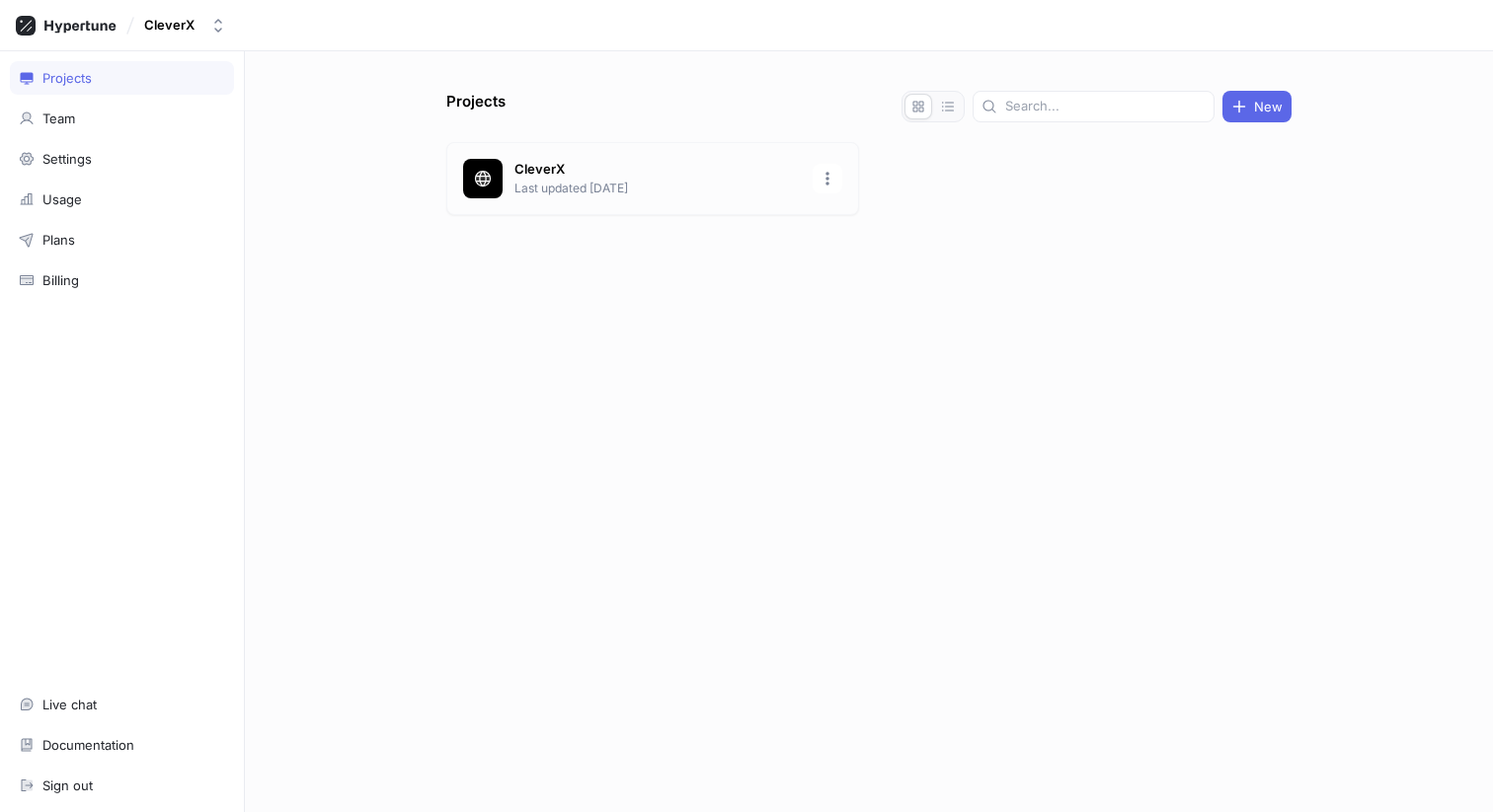
click at [685, 185] on p "Last updated [DATE]" at bounding box center [657, 188] width 286 height 18
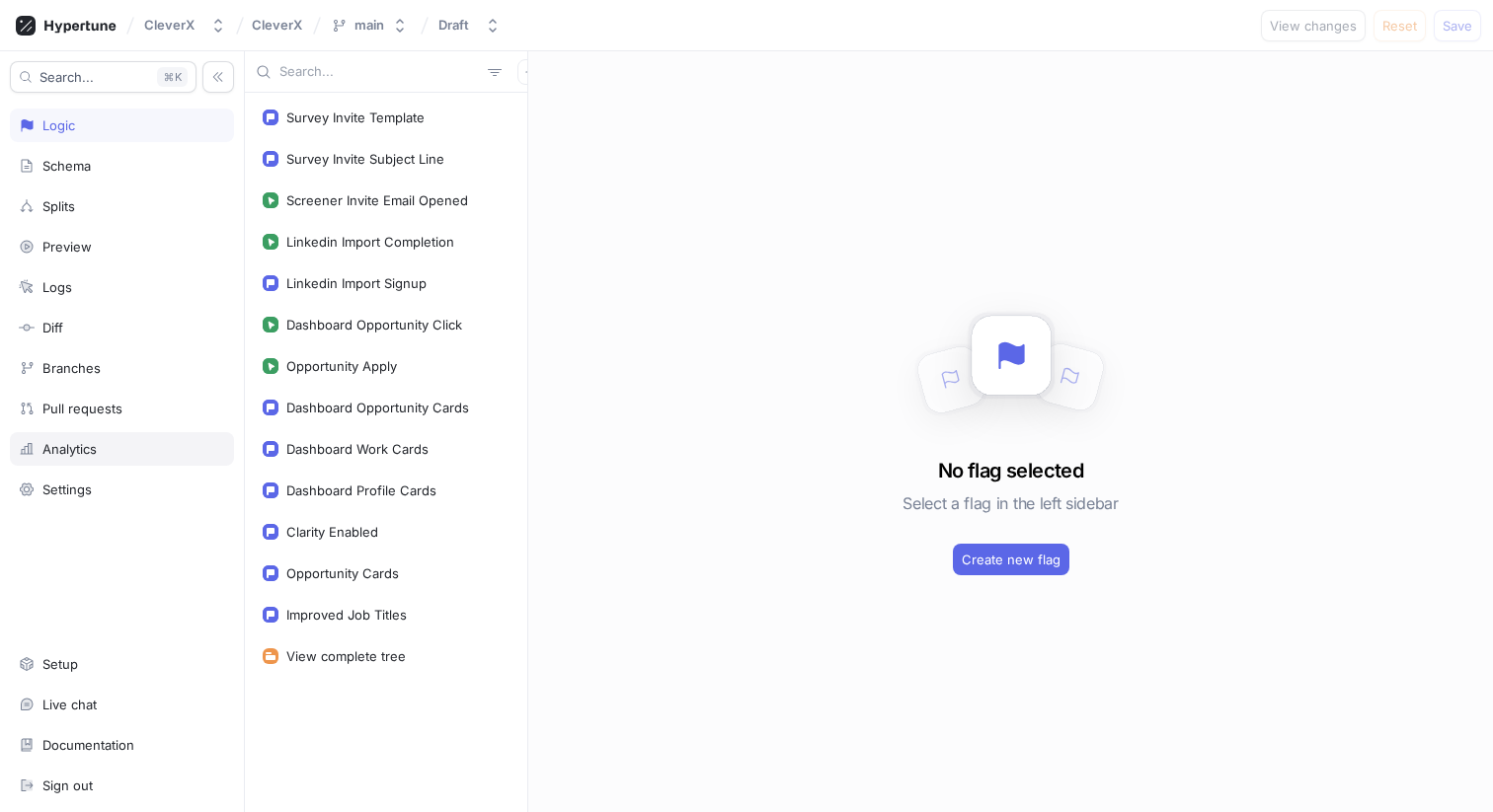
click at [144, 442] on div "Analytics" at bounding box center [122, 450] width 206 height 16
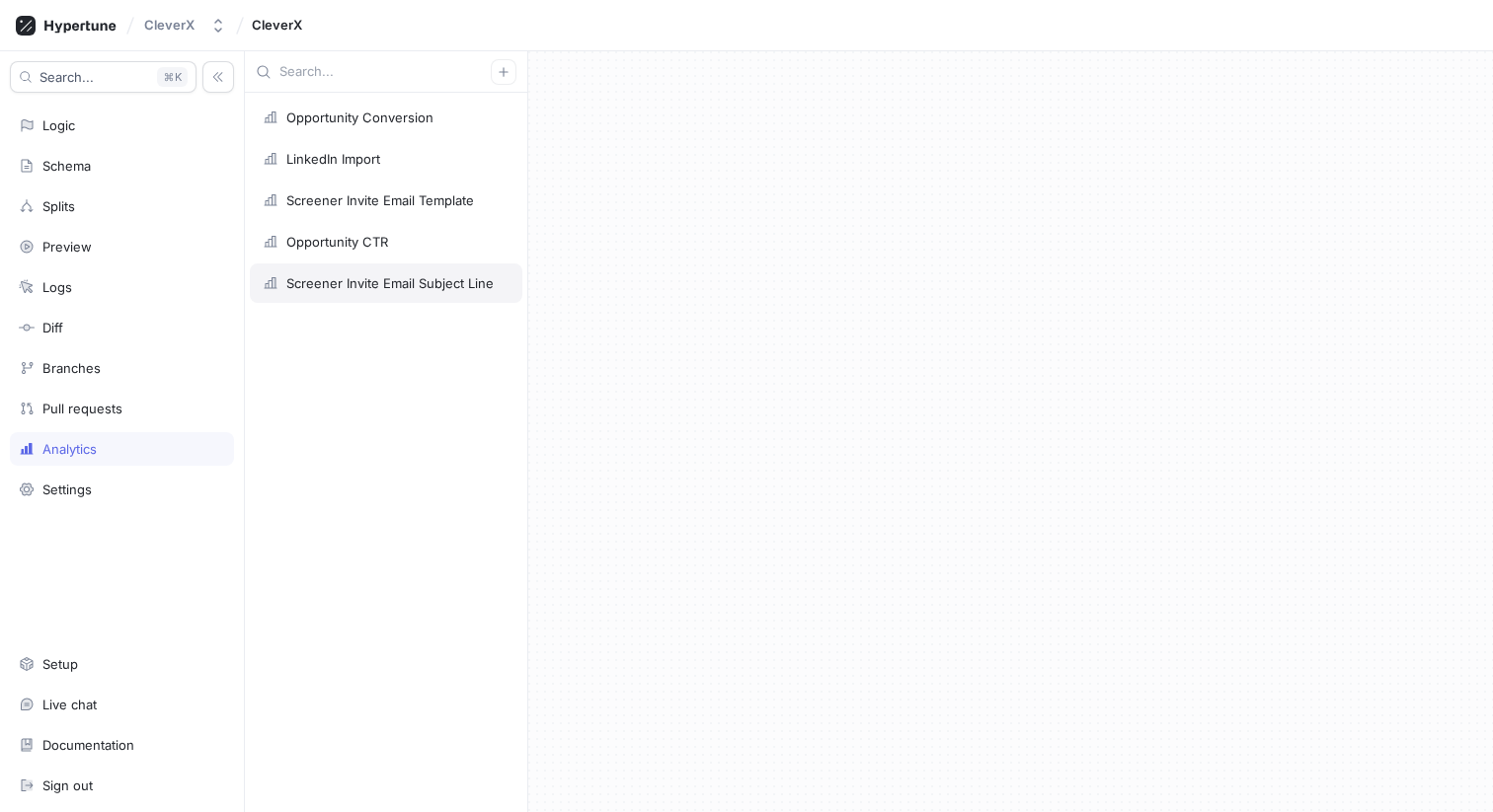
click at [406, 270] on div "Screener Invite Email Subject Line" at bounding box center [385, 283] width 272 height 40
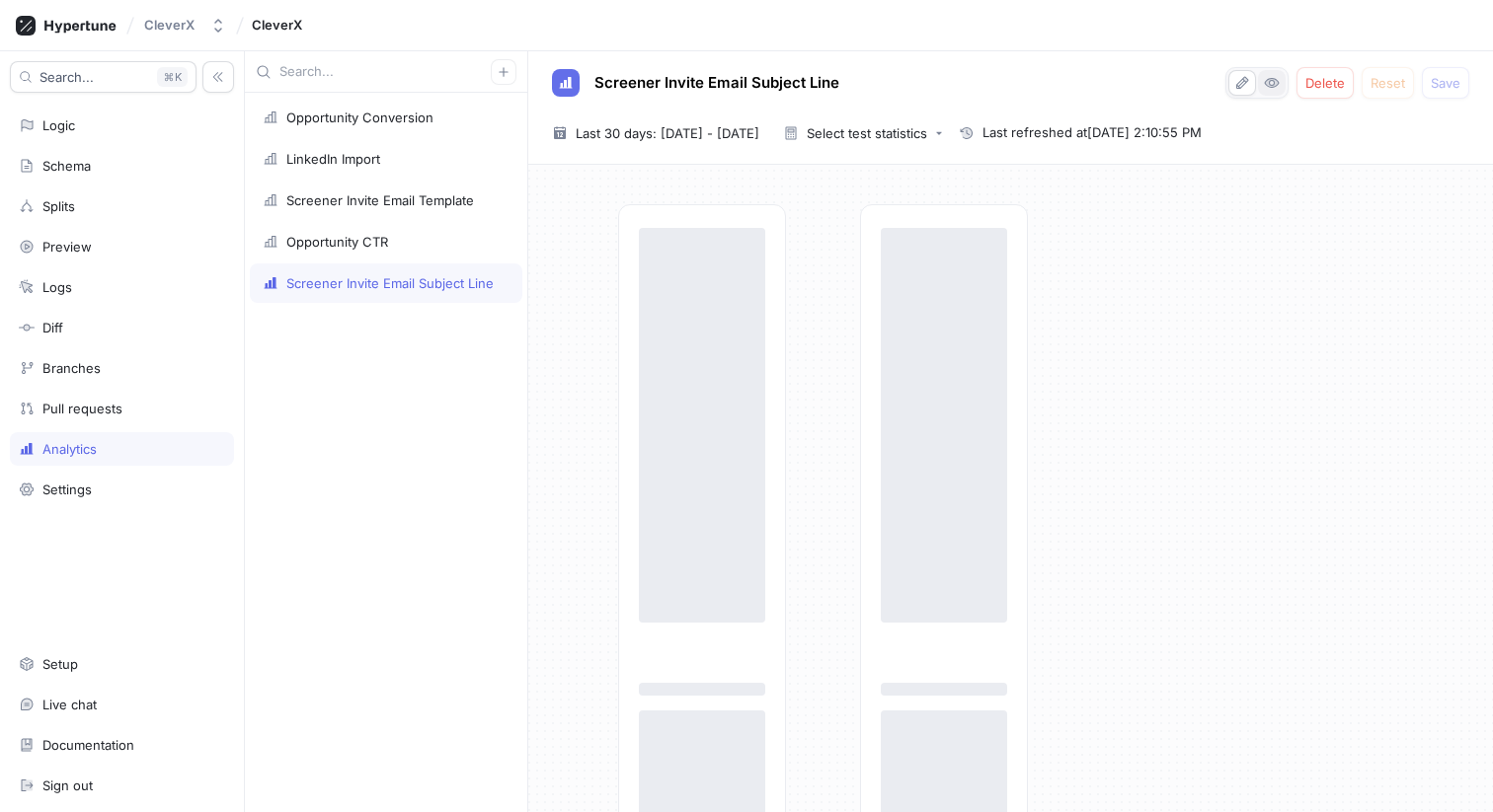
click at [1269, 84] on icon "button" at bounding box center [1272, 83] width 14 height 9
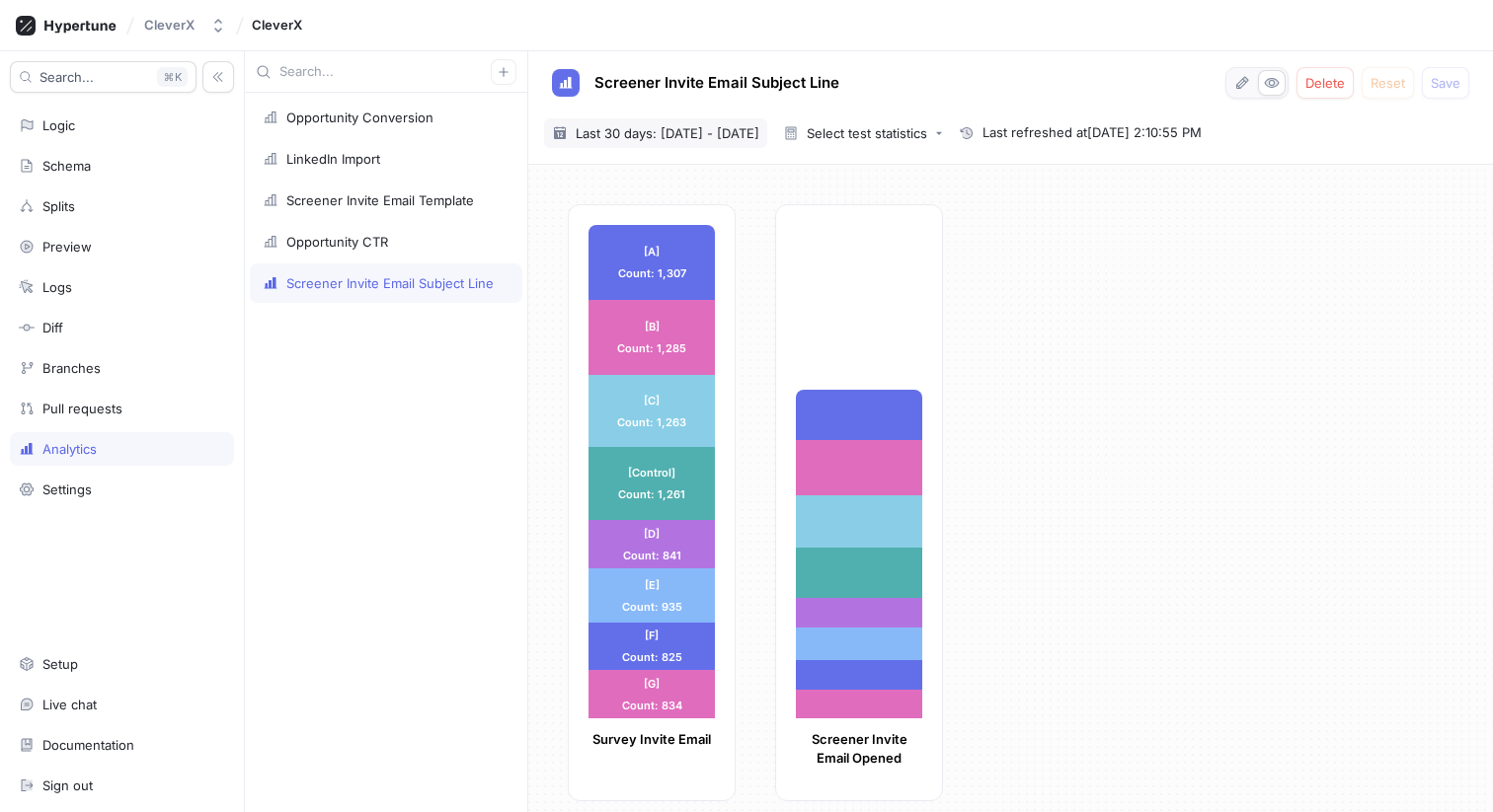
click at [681, 125] on span "Last 30 days: [DATE] - [DATE]" at bounding box center [667, 134] width 183 height 20
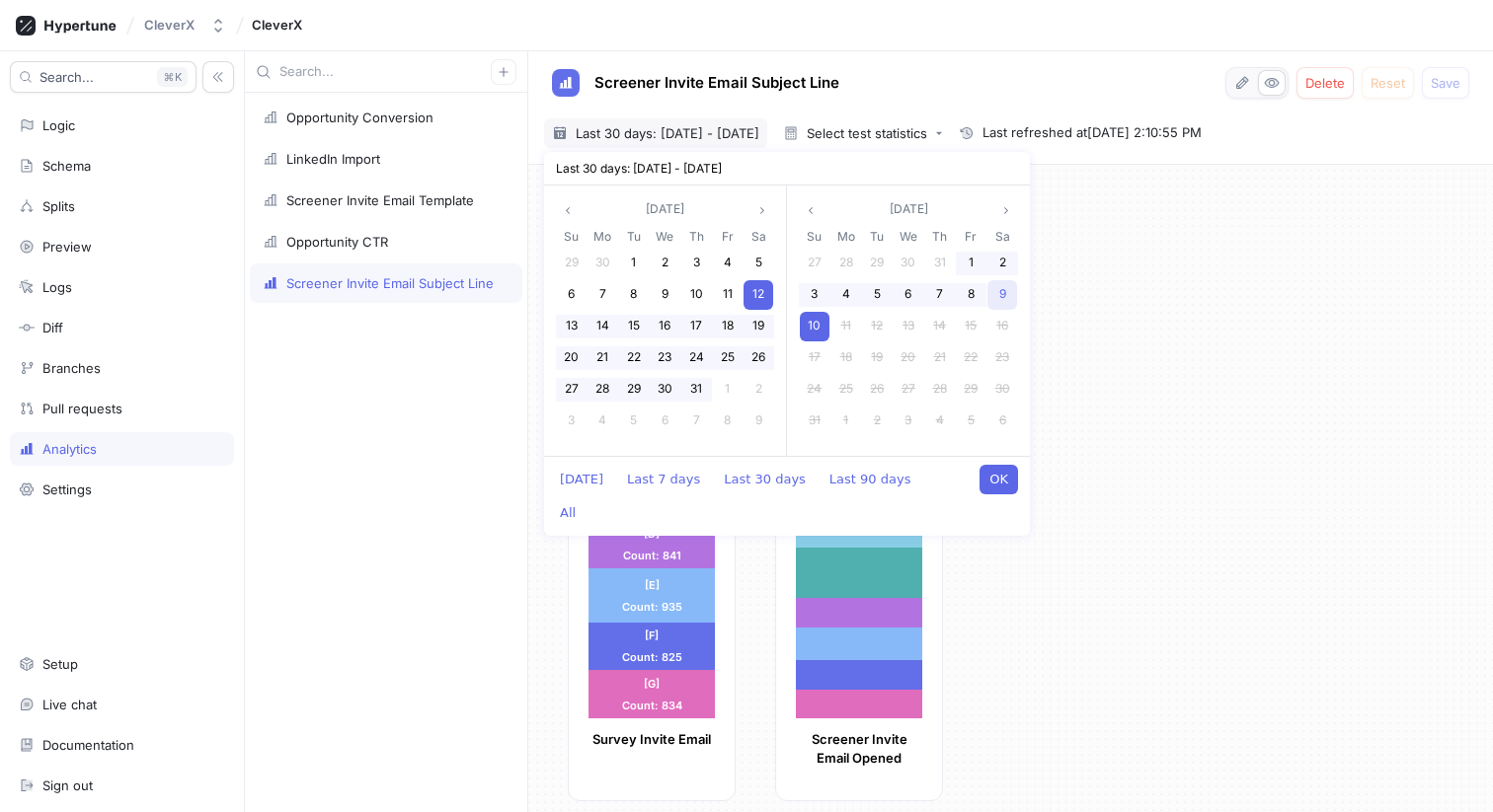
click at [1009, 291] on div "9" at bounding box center [1003, 295] width 30 height 30
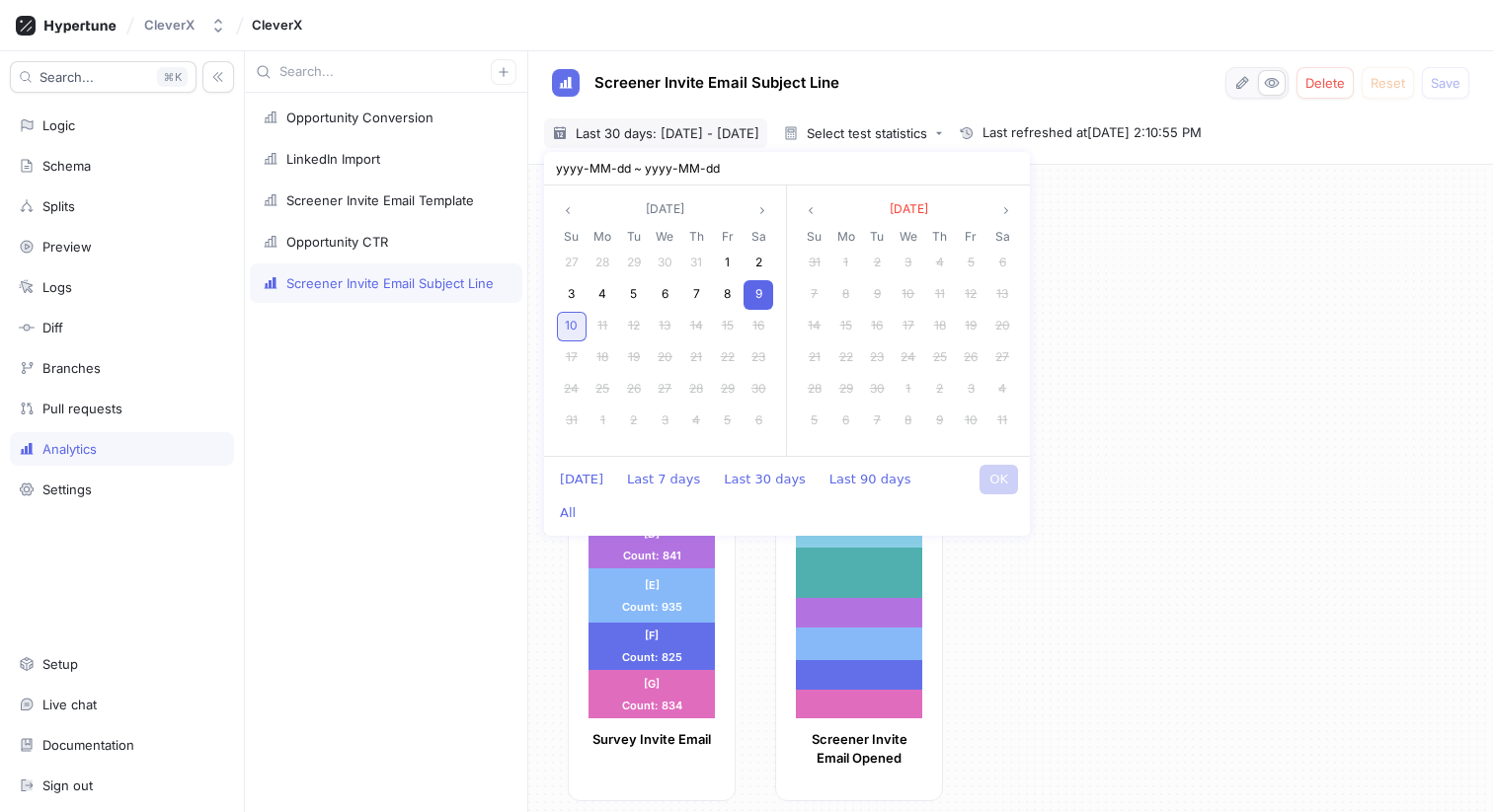
click at [565, 331] on span "10" at bounding box center [571, 325] width 13 height 15
click at [998, 475] on button "OK" at bounding box center [999, 480] width 39 height 30
type input "[DATE] ~ [DATE]"
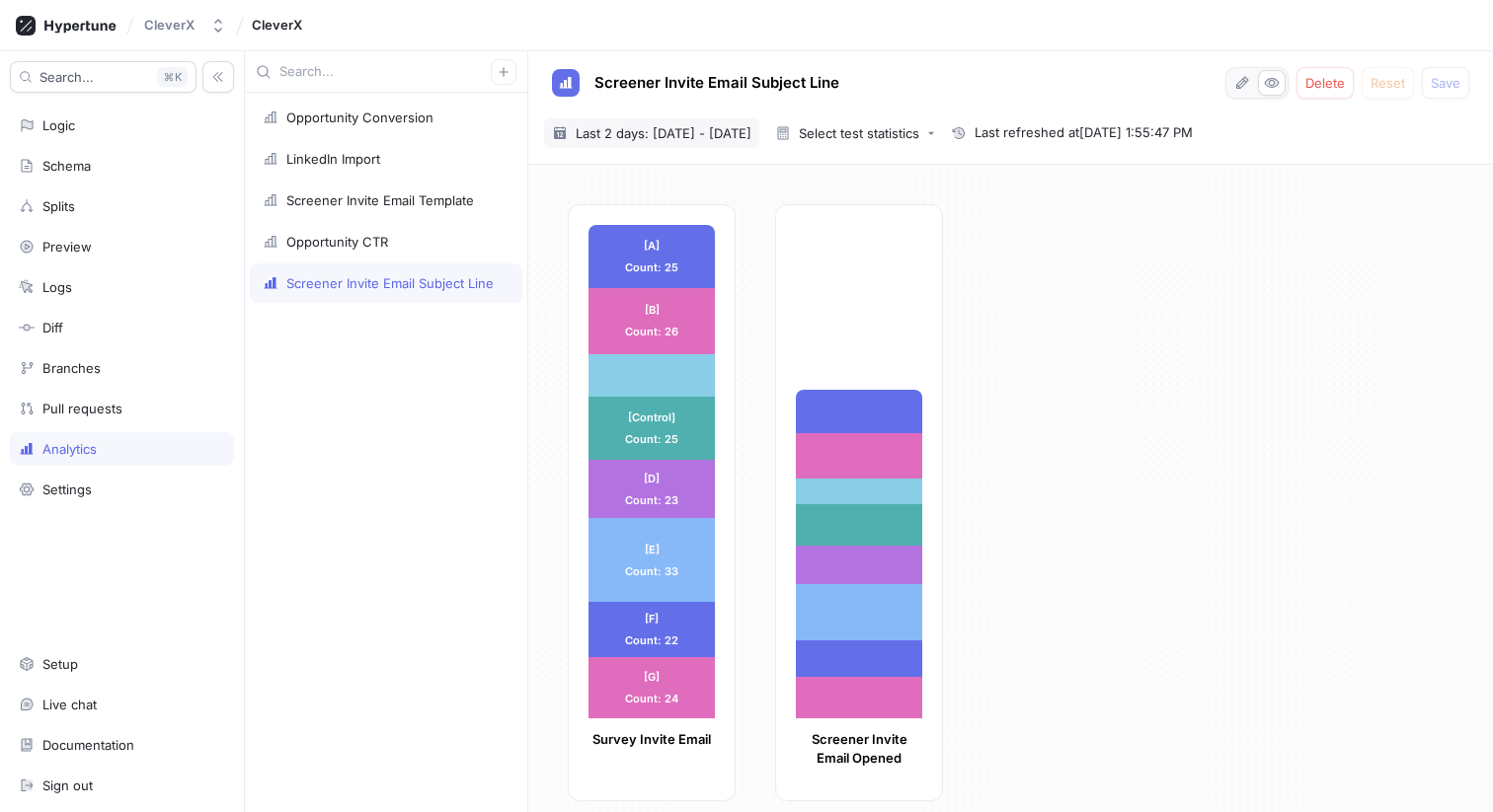
click at [752, 127] on span "Last 2 days: [DATE] - [DATE]" at bounding box center [663, 134] width 175 height 20
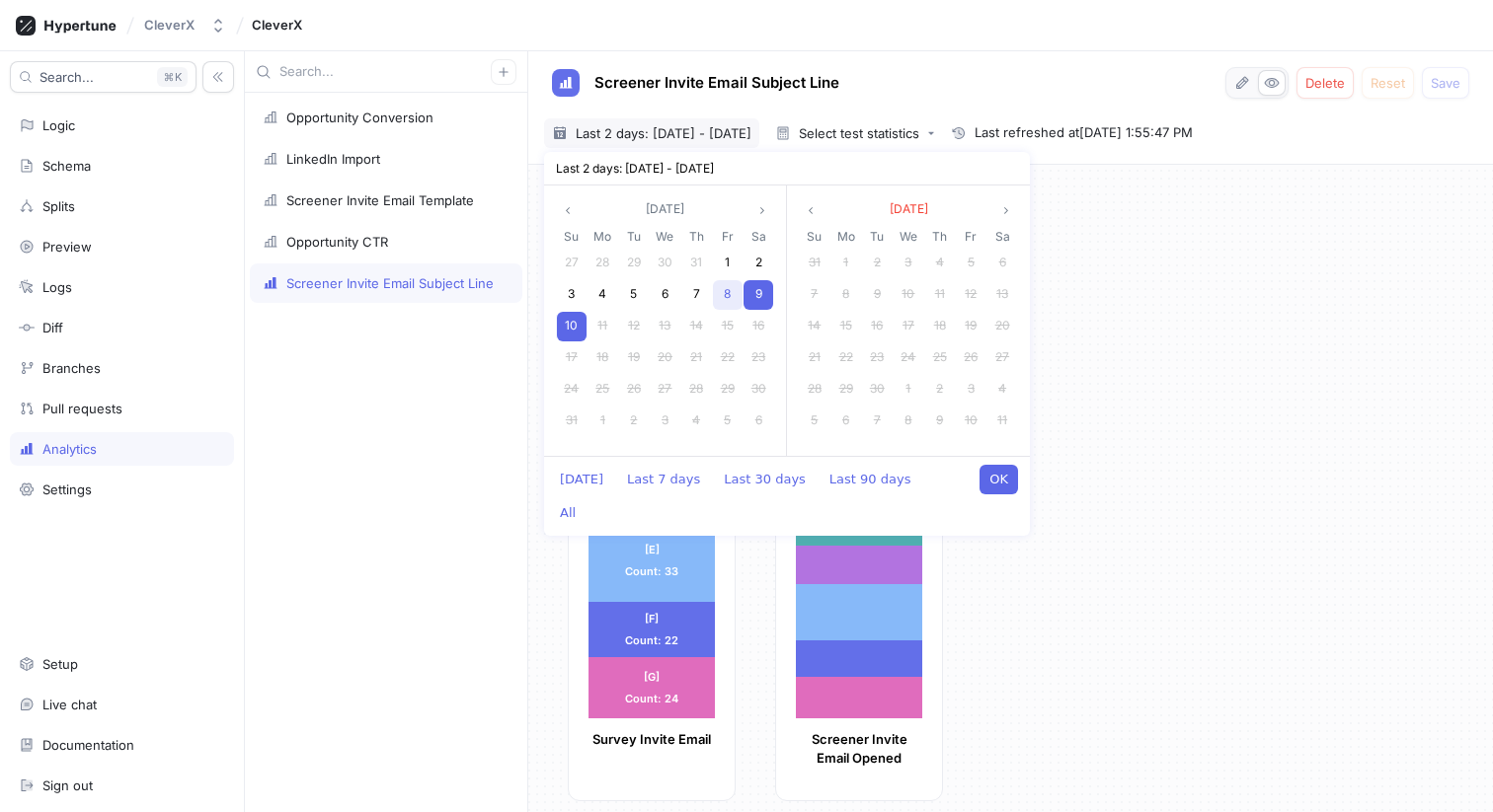
click at [724, 290] on span "8" at bounding box center [727, 293] width 7 height 15
click at [578, 325] on div "10" at bounding box center [572, 327] width 30 height 30
click at [979, 471] on div "Today Last 7 days Last 30 days Last 90 days All OK" at bounding box center [787, 496] width 485 height 80
click at [998, 471] on button "OK" at bounding box center [999, 480] width 39 height 30
type input "2025-08-08 ~ 2025-08-10"
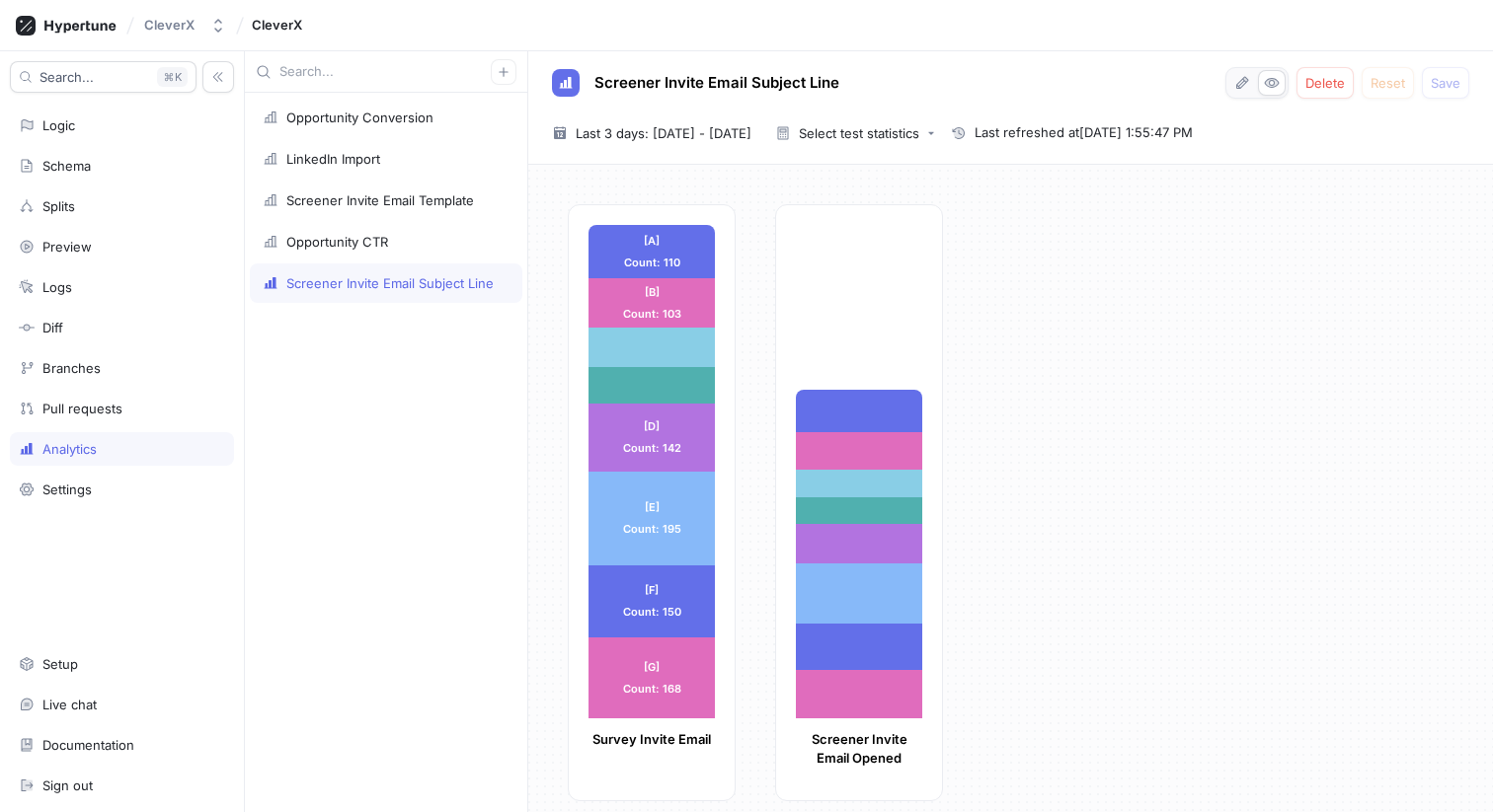
click at [1011, 345] on div "[A] Count: 110 [A] Count: 110 [B] Count: 103 [B] Count: 103 [C] Count: 82 [Cont…" at bounding box center [1022, 508] width 909 height 609
click at [854, 315] on div "[A] Count: 94 CVR: 85.45% [B] Count: 82 CVR: 79.61% [C] Count: 60 CVR: 73.17% […" at bounding box center [859, 502] width 167 height 597
